Goal: Transaction & Acquisition: Purchase product/service

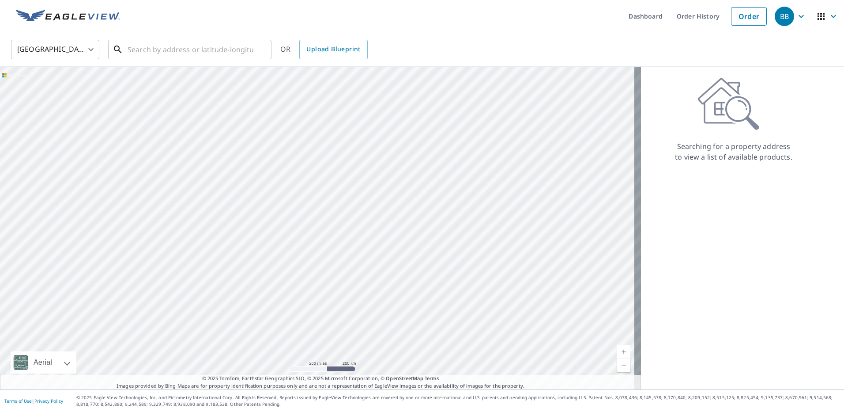
click at [151, 54] on input "text" at bounding box center [191, 49] width 126 height 25
click at [153, 52] on input "text" at bounding box center [191, 49] width 126 height 25
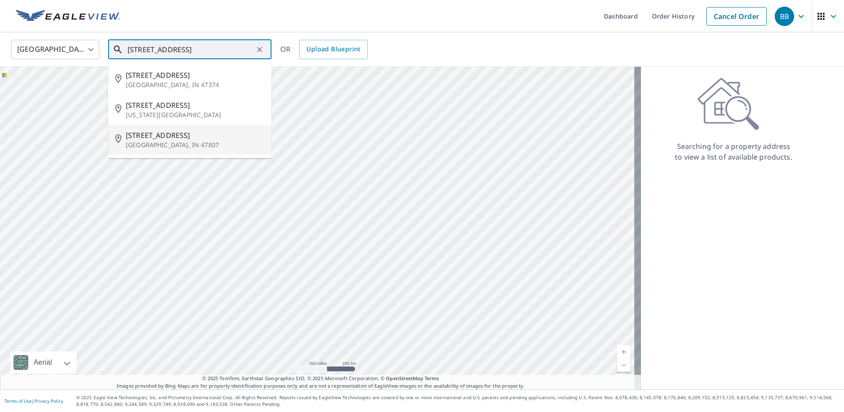
click at [179, 137] on span "[STREET_ADDRESS]" at bounding box center [195, 135] width 139 height 11
type input "[STREET_ADDRESS]"
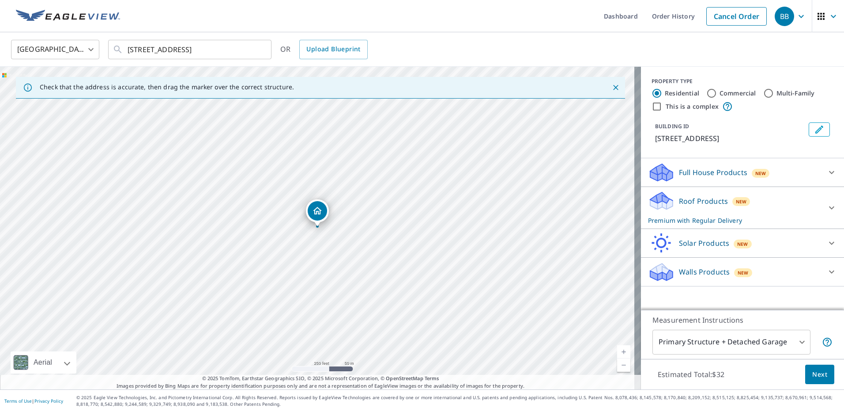
click at [736, 267] on div "New" at bounding box center [743, 271] width 18 height 11
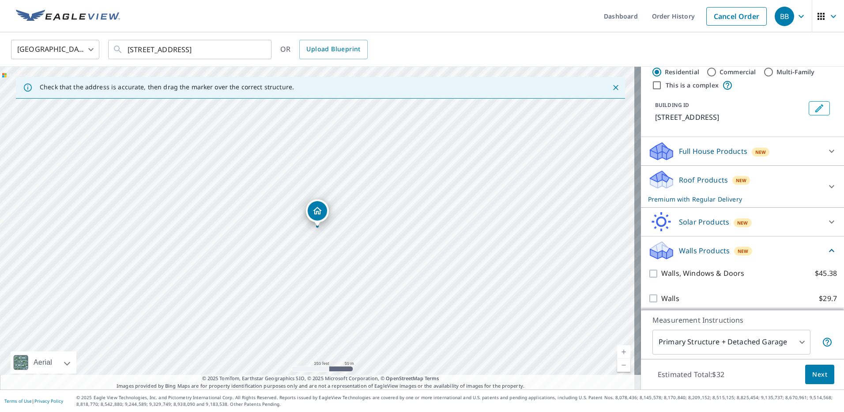
scroll to position [26, 0]
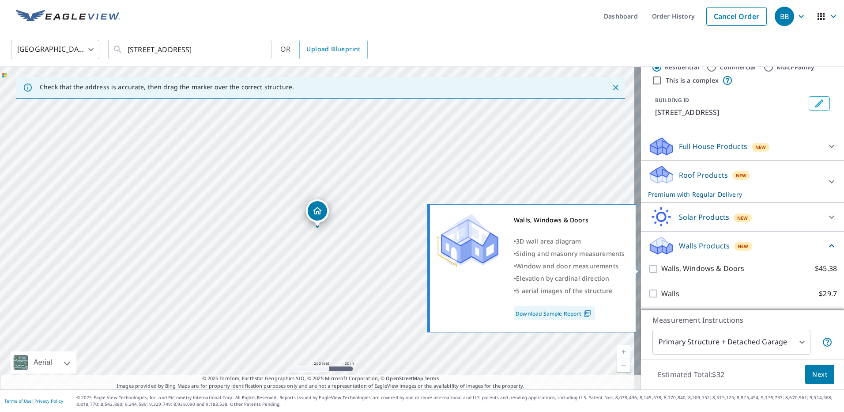
click at [648, 266] on input "Walls, Windows & Doors $45.38" at bounding box center [654, 268] width 13 height 11
checkbox input "true"
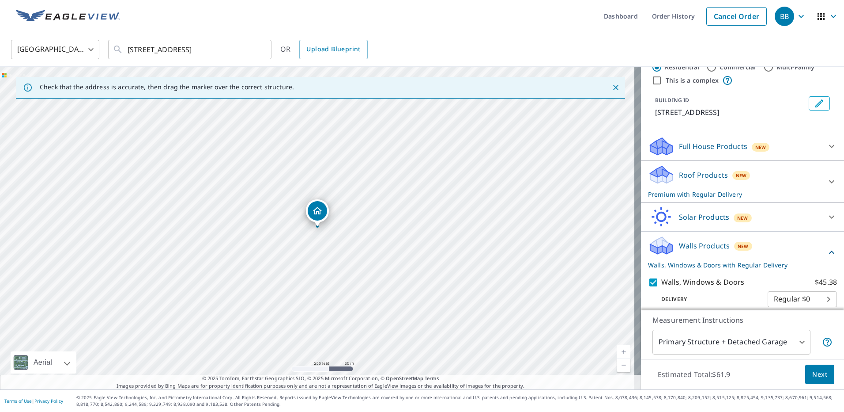
click at [698, 178] on p "Roof Products" at bounding box center [703, 175] width 49 height 11
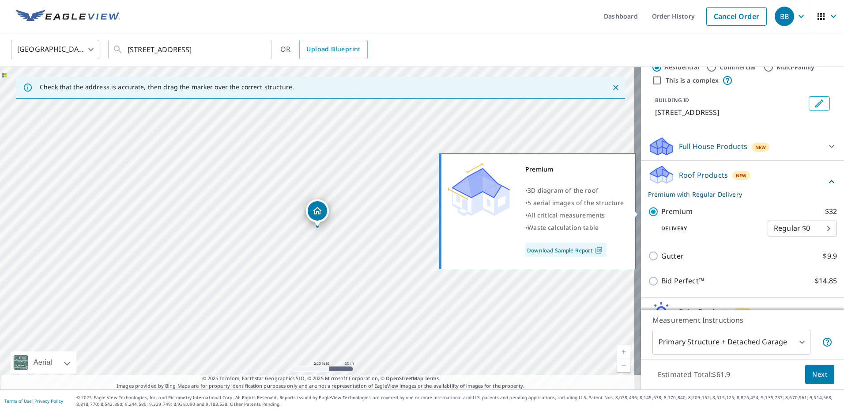
click at [648, 212] on input "Premium $32" at bounding box center [654, 211] width 13 height 11
checkbox input "false"
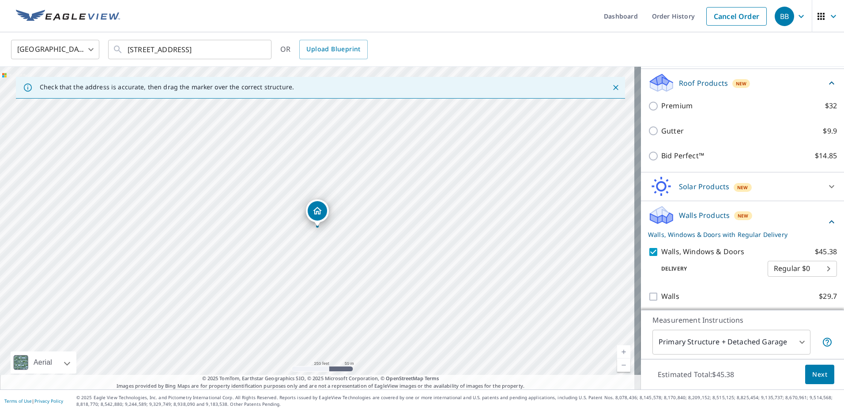
scroll to position [121, 0]
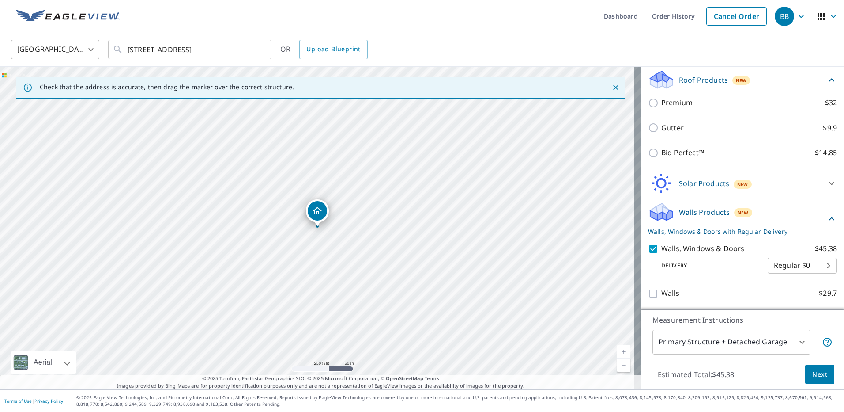
click at [812, 373] on span "Next" at bounding box center [819, 374] width 15 height 11
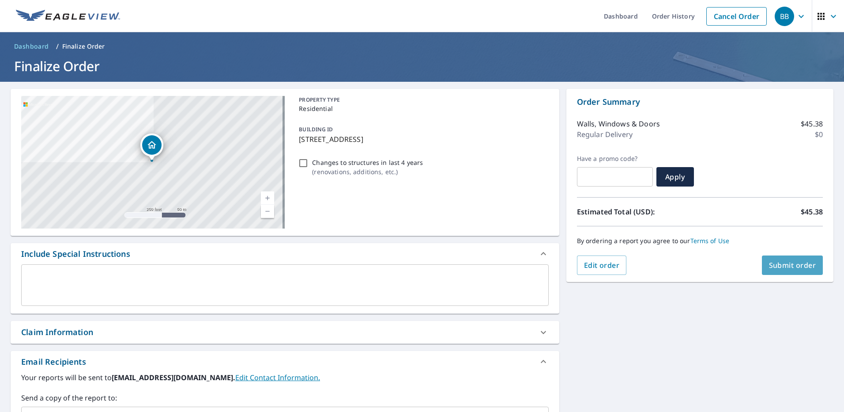
click at [781, 264] on span "Submit order" at bounding box center [792, 265] width 47 height 10
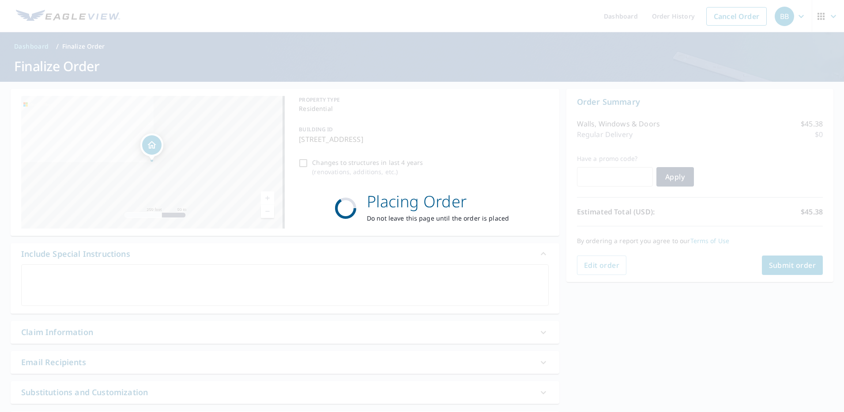
checkbox input "true"
